Goal: Find specific page/section: Find specific page/section

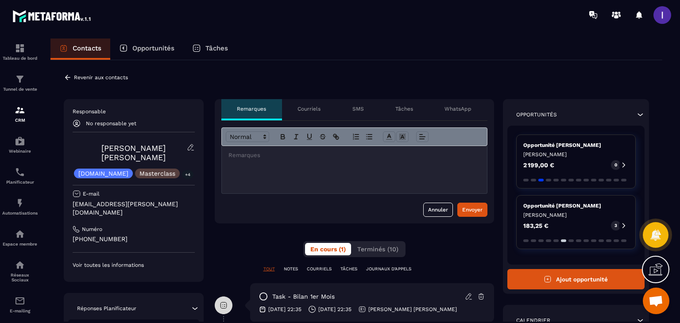
click at [76, 77] on p "Revenir aux contacts" at bounding box center [101, 77] width 54 height 6
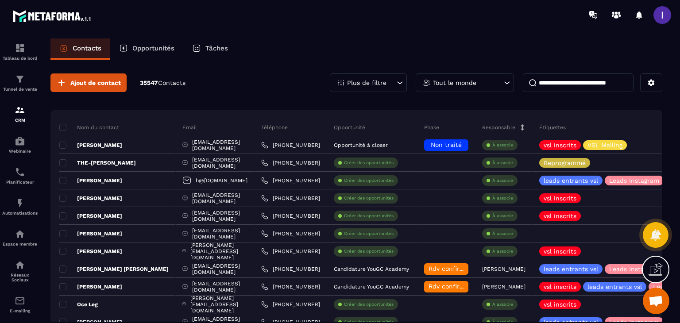
click at [151, 50] on p "Opportunités" at bounding box center [153, 48] width 42 height 8
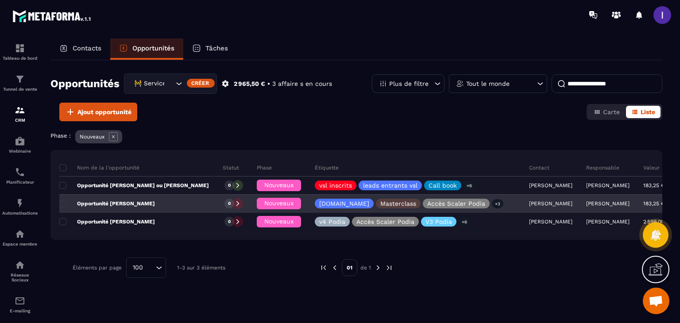
click at [587, 202] on p "[PERSON_NAME]" at bounding box center [608, 204] width 43 height 6
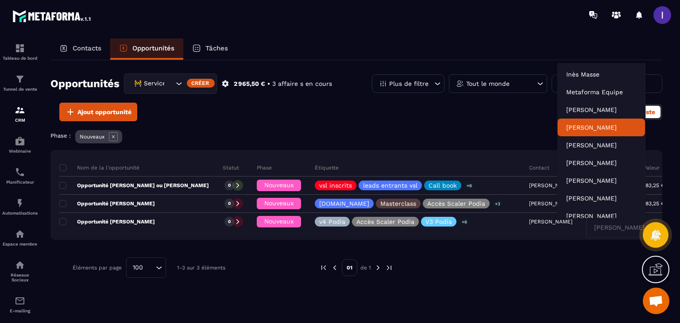
click at [582, 128] on p "[PERSON_NAME]" at bounding box center [602, 127] width 70 height 9
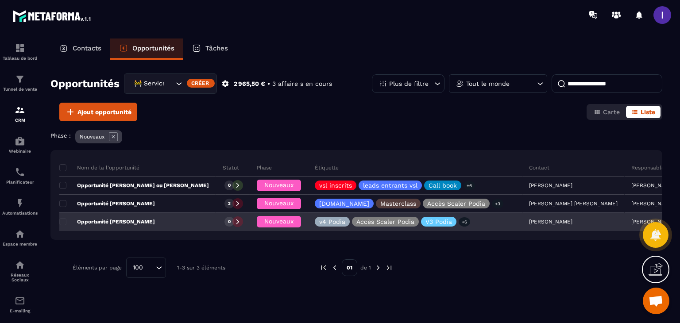
click at [632, 222] on p "[PERSON_NAME]" at bounding box center [653, 222] width 43 height 6
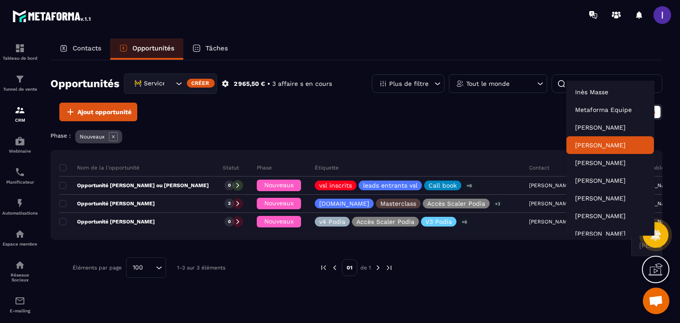
click at [591, 149] on p "[PERSON_NAME]" at bounding box center [610, 145] width 70 height 9
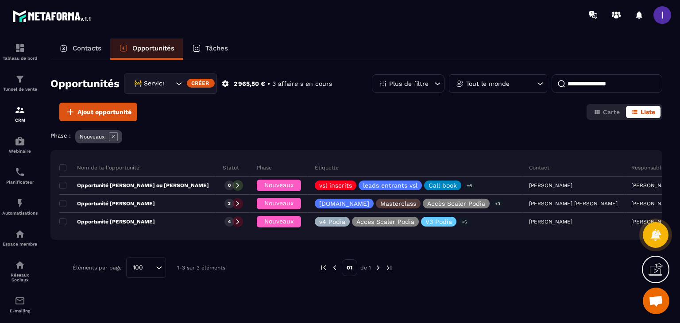
click at [507, 267] on div at bounding box center [524, 268] width 234 height 20
